Goal: Task Accomplishment & Management: Use online tool/utility

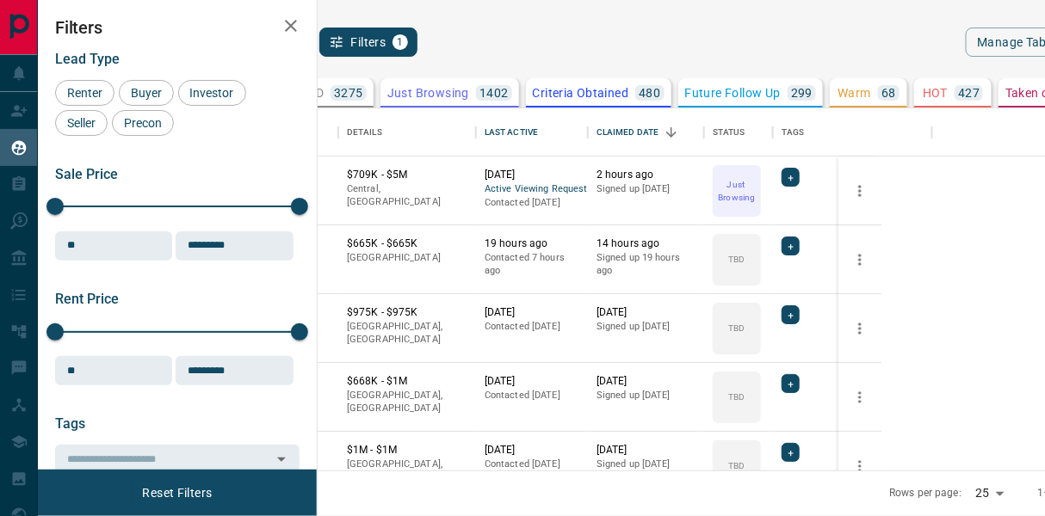
scroll to position [362, 706]
click at [317, 175] on button "[PERSON_NAME]" at bounding box center [271, 176] width 90 height 16
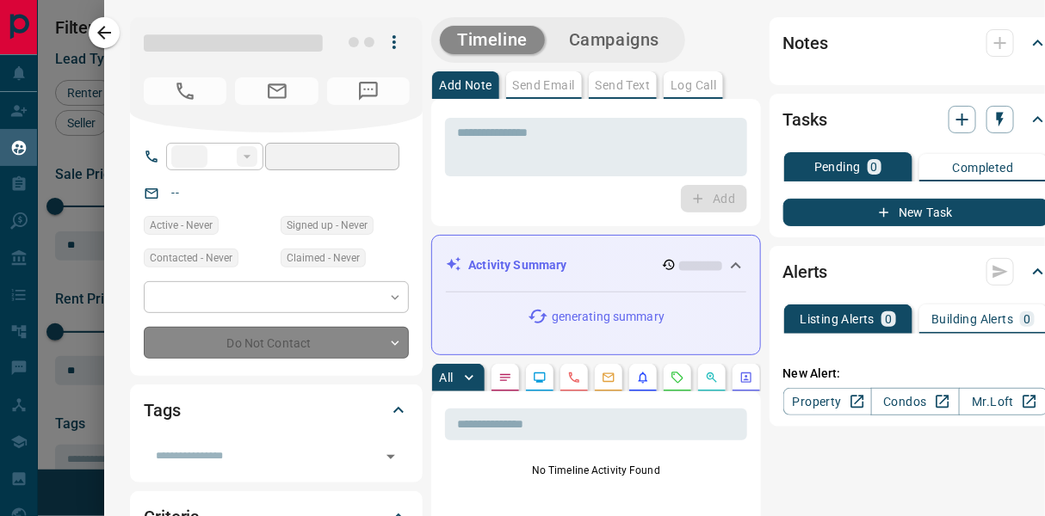
type input "**"
type input "**********"
type input "*"
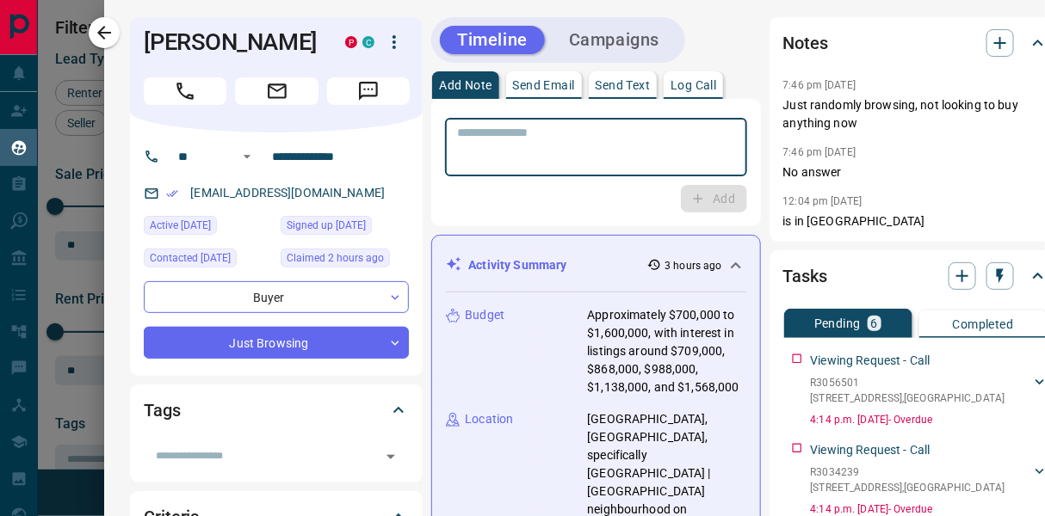
click at [515, 139] on textarea at bounding box center [595, 148] width 277 height 44
paste textarea "**********"
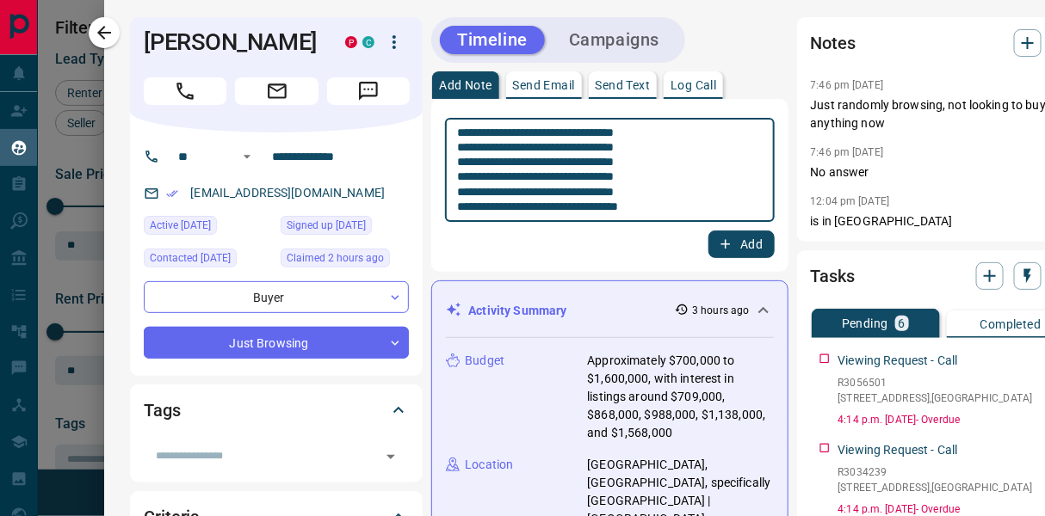
type textarea "**********"
click at [717, 238] on button "Add" at bounding box center [740, 245] width 65 height 28
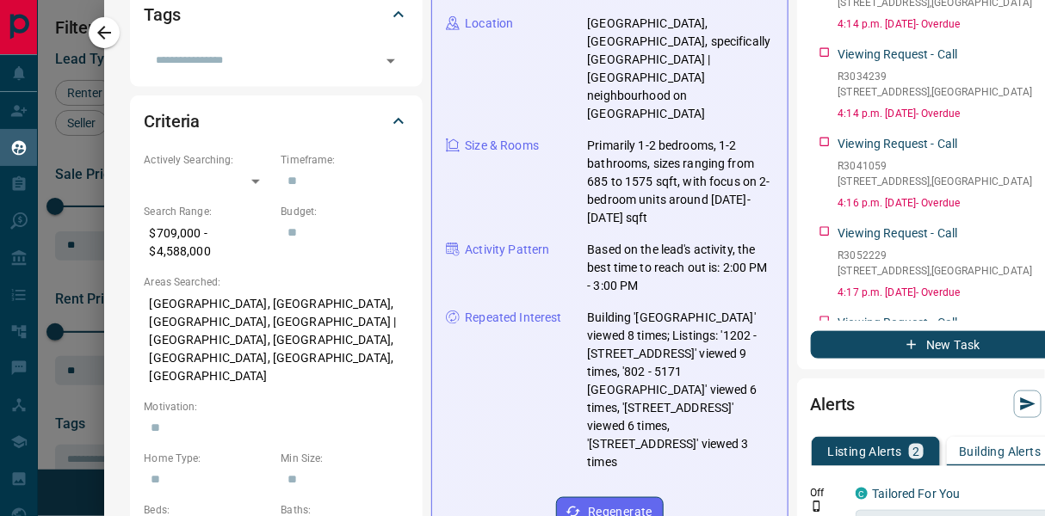
scroll to position [0, 0]
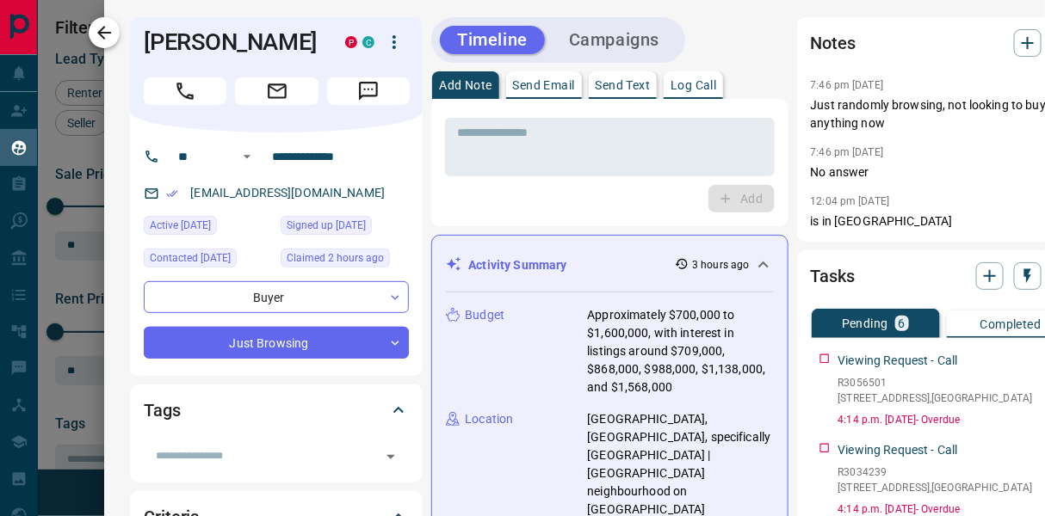
click at [107, 41] on icon "button" at bounding box center [104, 32] width 21 height 21
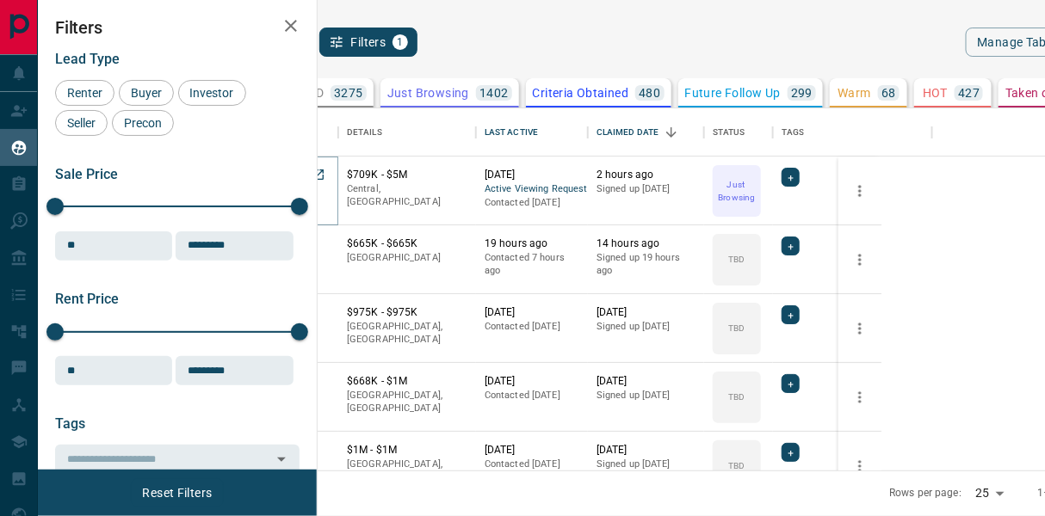
click at [317, 182] on button "[PERSON_NAME]" at bounding box center [271, 176] width 90 height 16
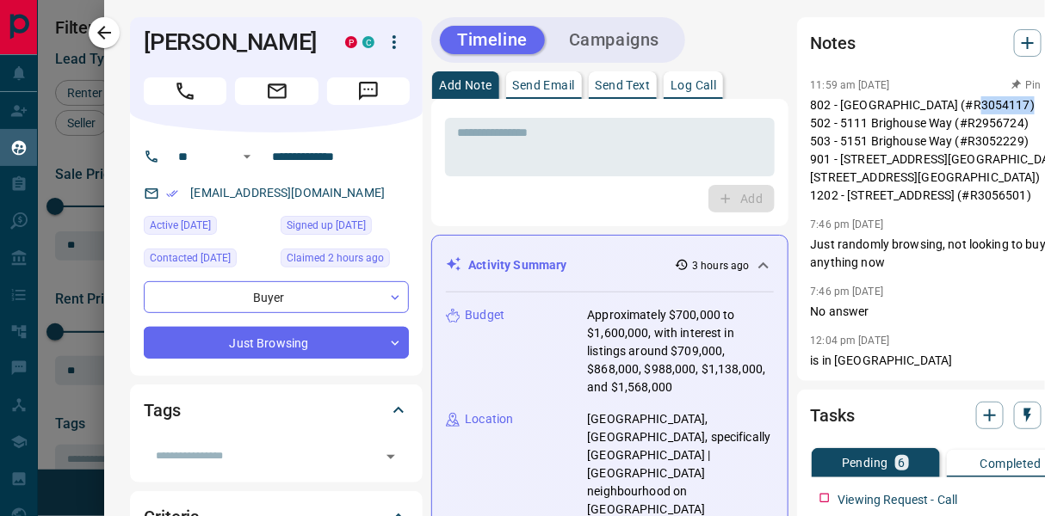
drag, startPoint x: 1003, startPoint y: 109, endPoint x: 948, endPoint y: 107, distance: 54.3
click at [948, 107] on p "802 - [GEOGRAPHIC_DATA] (#R3054117) 502 - 5111 Brighouse Way (#R2956724) 503 - …" at bounding box center [943, 150] width 265 height 108
copy p "R3054117"
drag, startPoint x: 1003, startPoint y: 155, endPoint x: 944, endPoint y: 155, distance: 58.5
click at [944, 155] on p "802 - [GEOGRAPHIC_DATA] (#R3054117) 502 - 5111 Brighouse Way (#R2956724) 503 - …" at bounding box center [943, 150] width 265 height 108
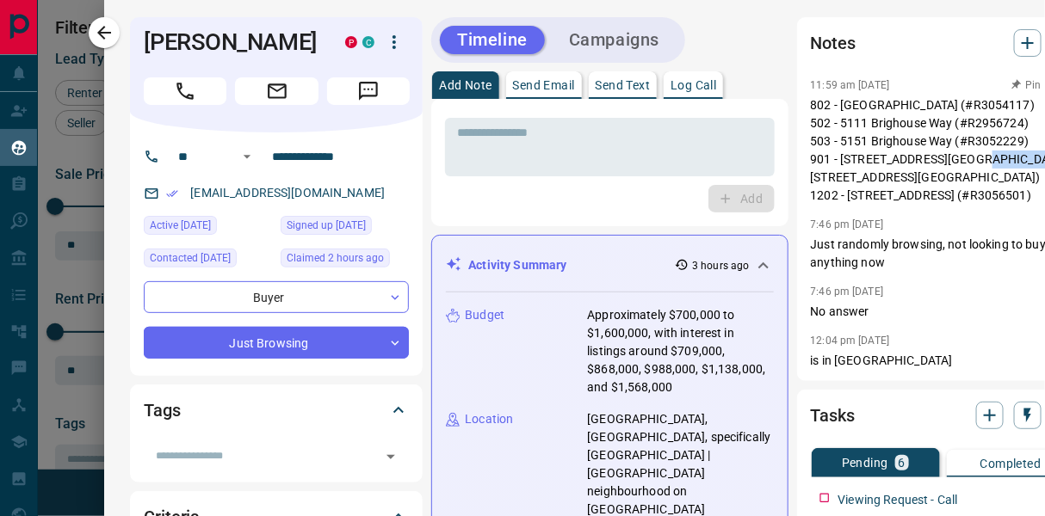
copy p "R3041059"
drag, startPoint x: 1003, startPoint y: 180, endPoint x: 948, endPoint y: 180, distance: 55.1
click at [948, 180] on p "802 - [GEOGRAPHIC_DATA] (#R3054117) 502 - 5111 Brighouse Way (#R2956724) 503 - …" at bounding box center [943, 150] width 265 height 108
copy p "R3034239"
